Goal: Transaction & Acquisition: Purchase product/service

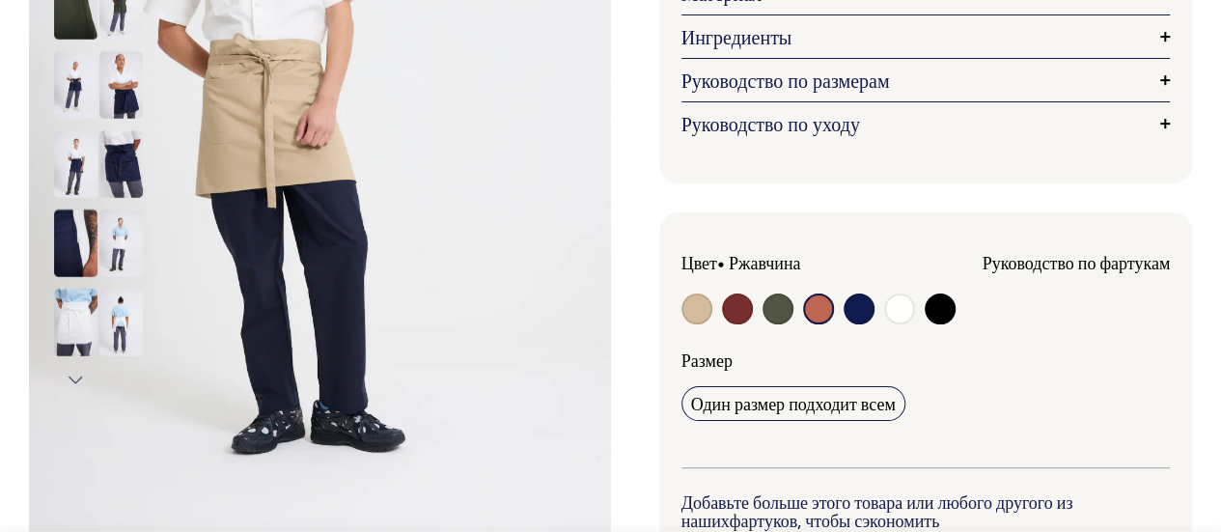
scroll to position [336, 0]
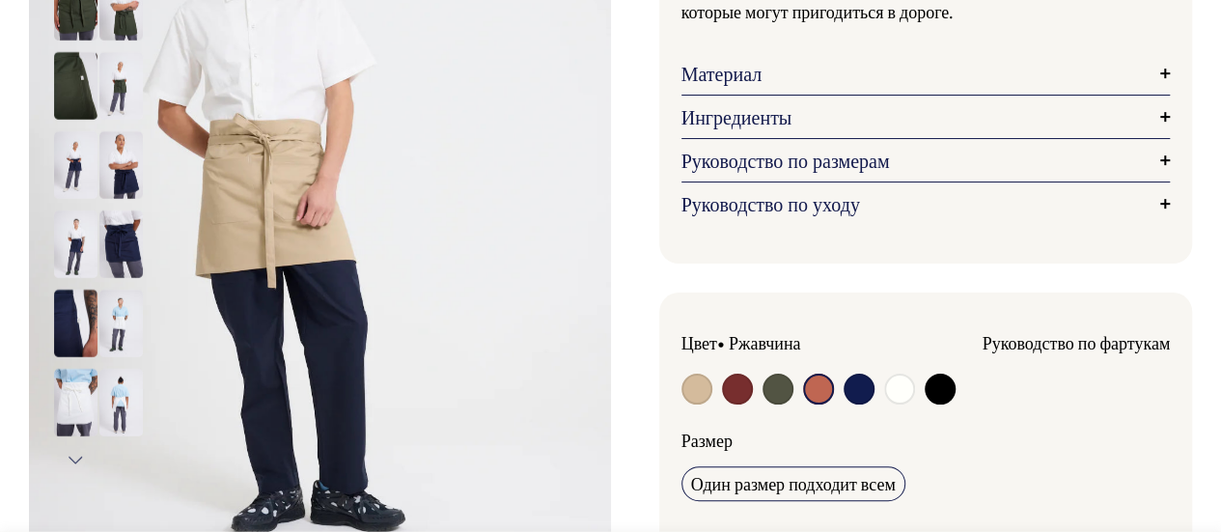
click at [60, 390] on img at bounding box center [75, 403] width 43 height 68
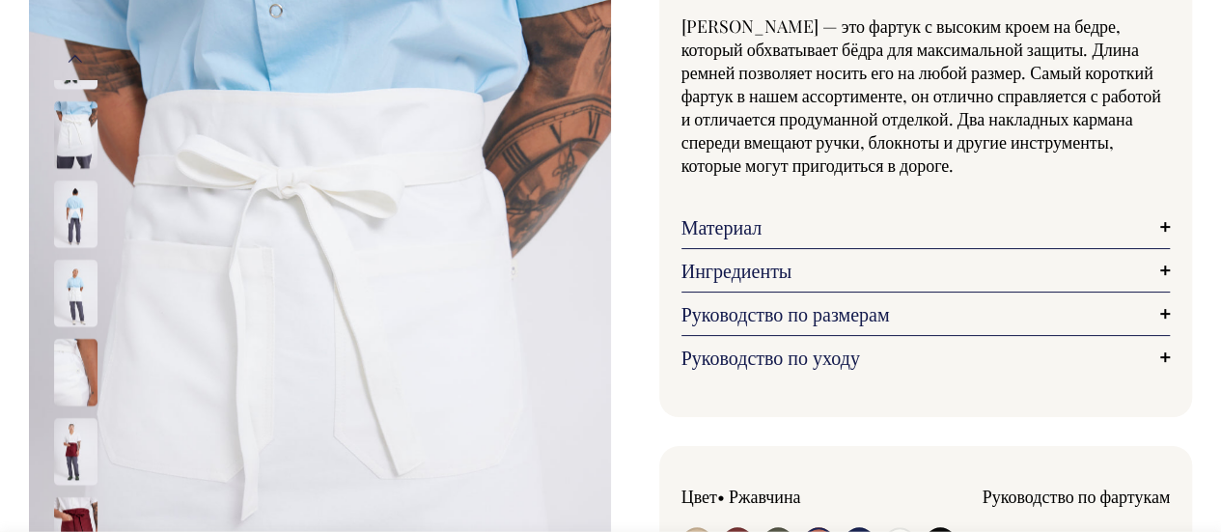
scroll to position [166, 0]
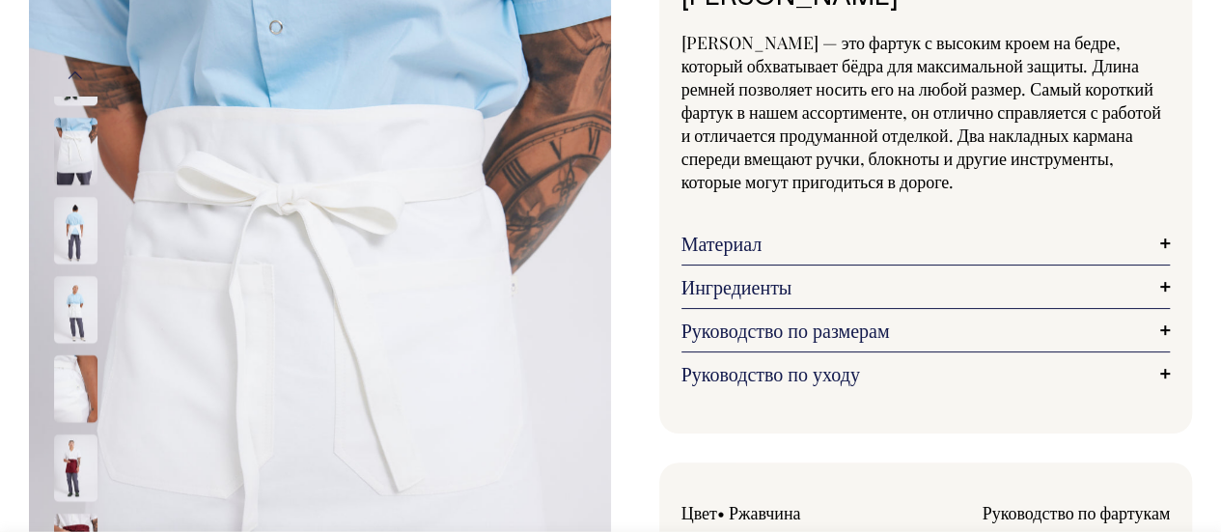
click at [70, 283] on img at bounding box center [75, 309] width 43 height 68
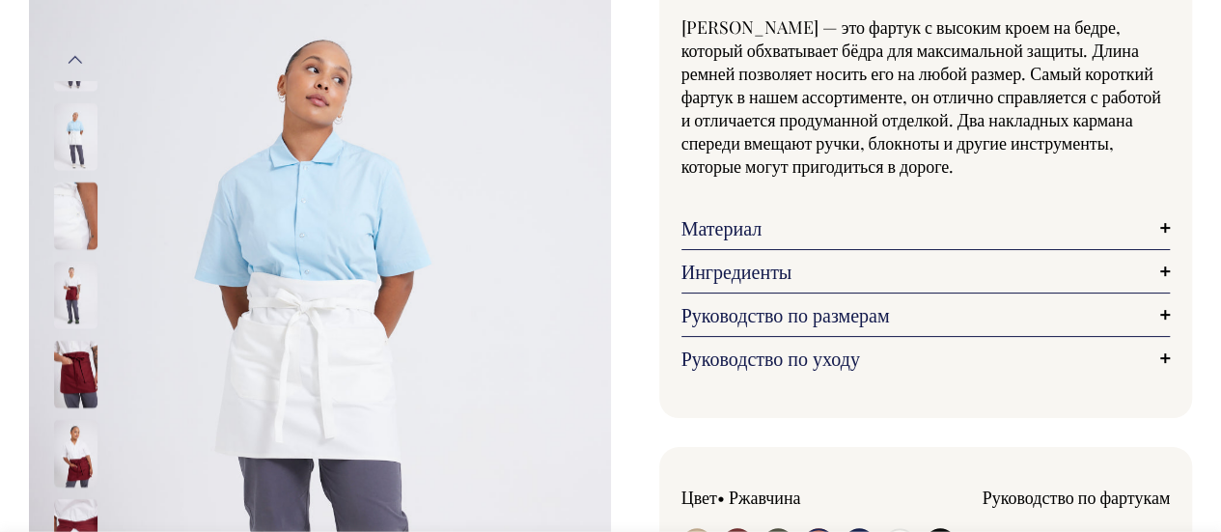
scroll to position [180, 0]
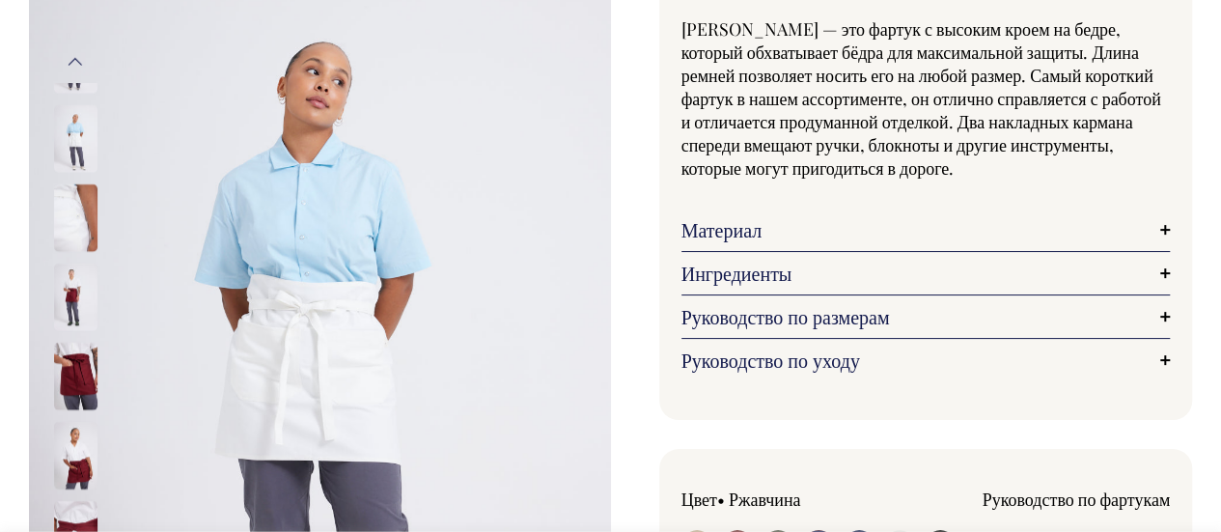
click at [75, 198] on img at bounding box center [75, 217] width 43 height 68
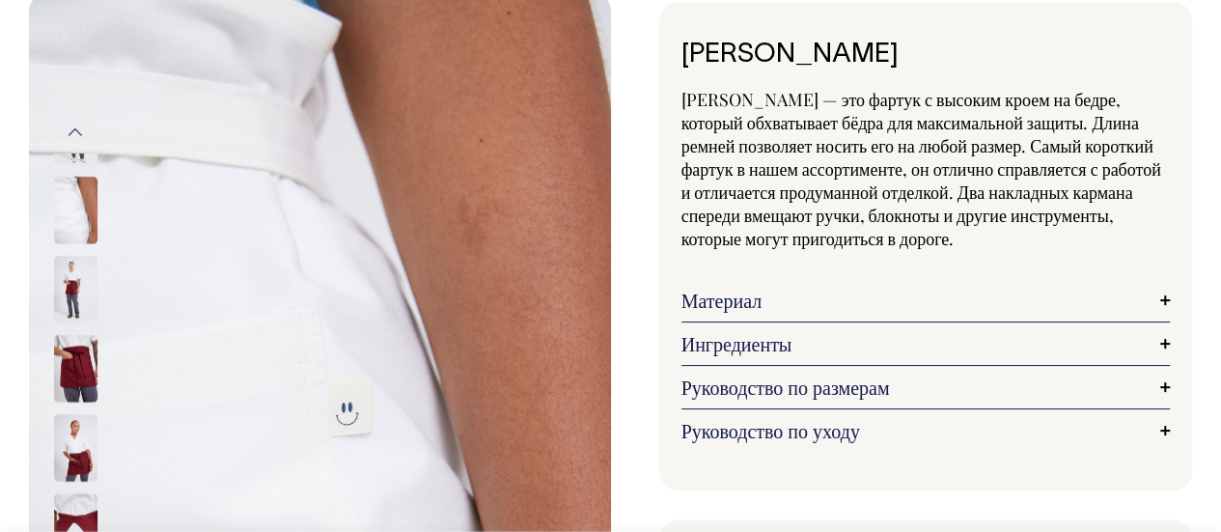
scroll to position [0, 0]
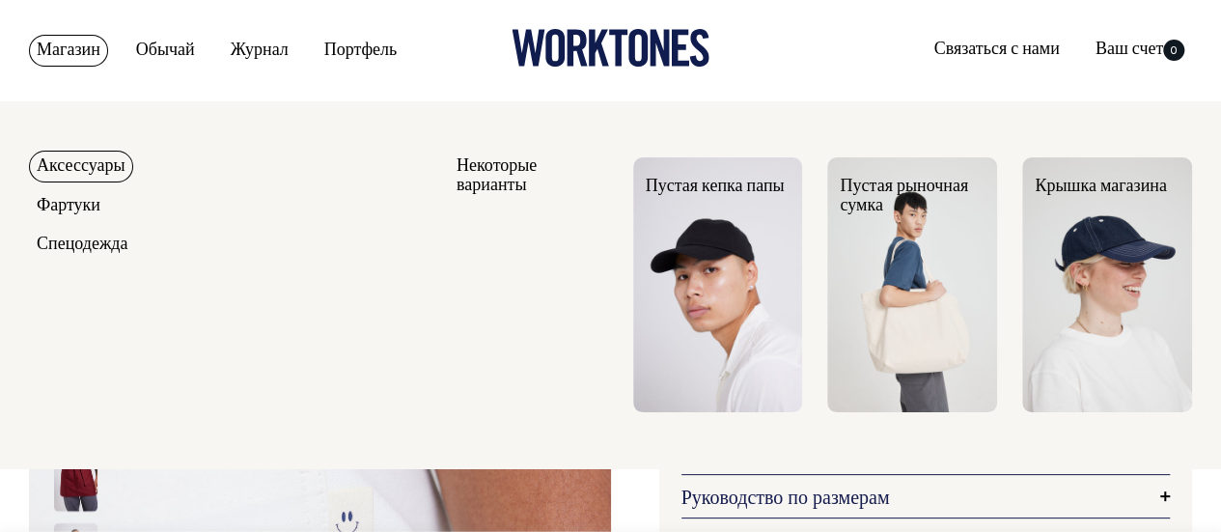
click at [73, 42] on font "Магазин" at bounding box center [69, 50] width 64 height 16
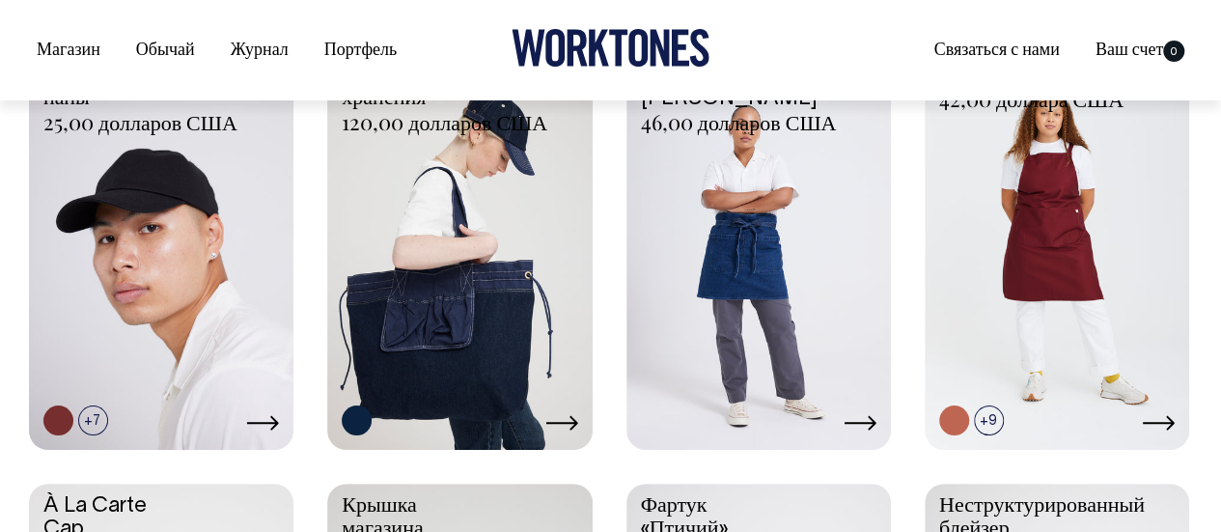
scroll to position [538, 0]
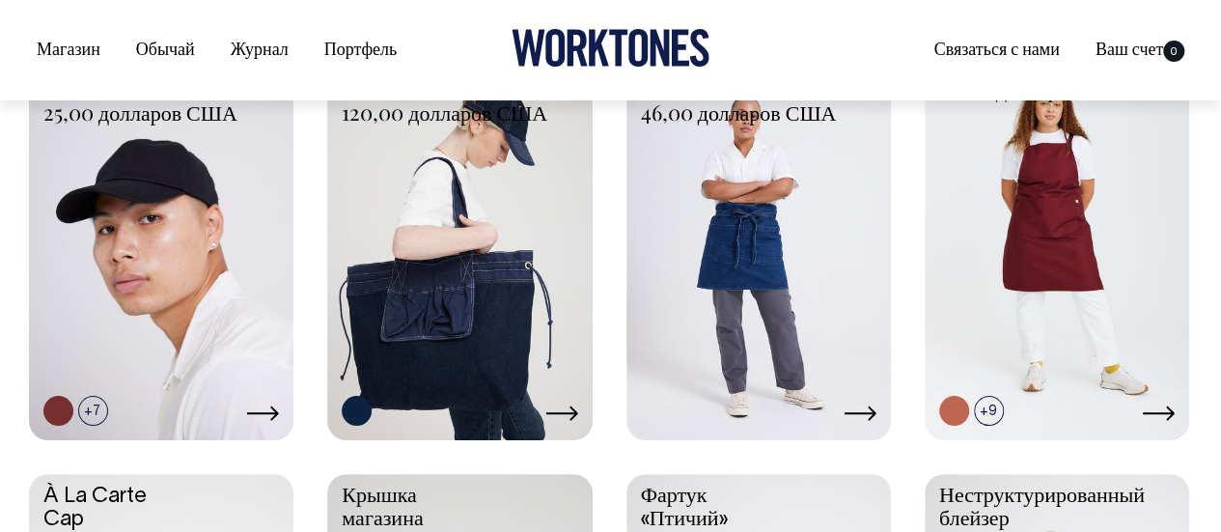
click at [828, 275] on link at bounding box center [759, 239] width 265 height 393
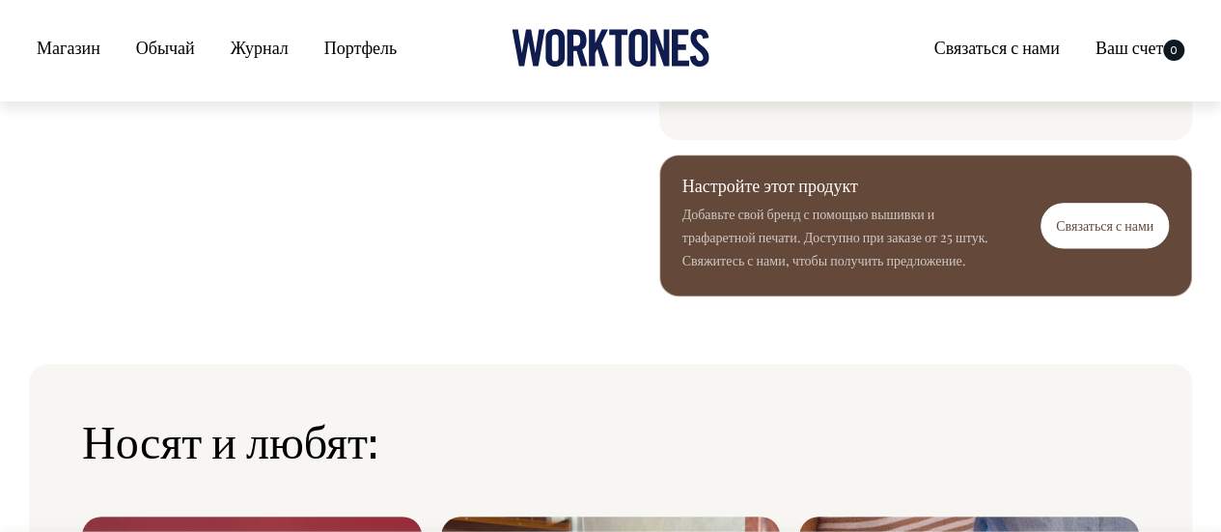
scroll to position [1154, 0]
